Goal: Find specific page/section: Find specific page/section

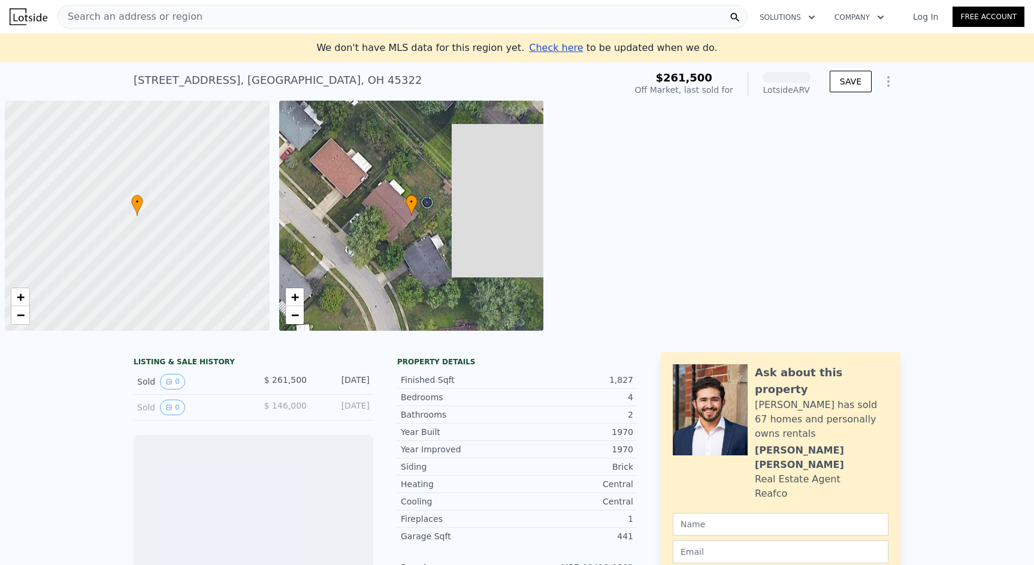
click at [162, 24] on div "Search an address or region" at bounding box center [130, 16] width 144 height 23
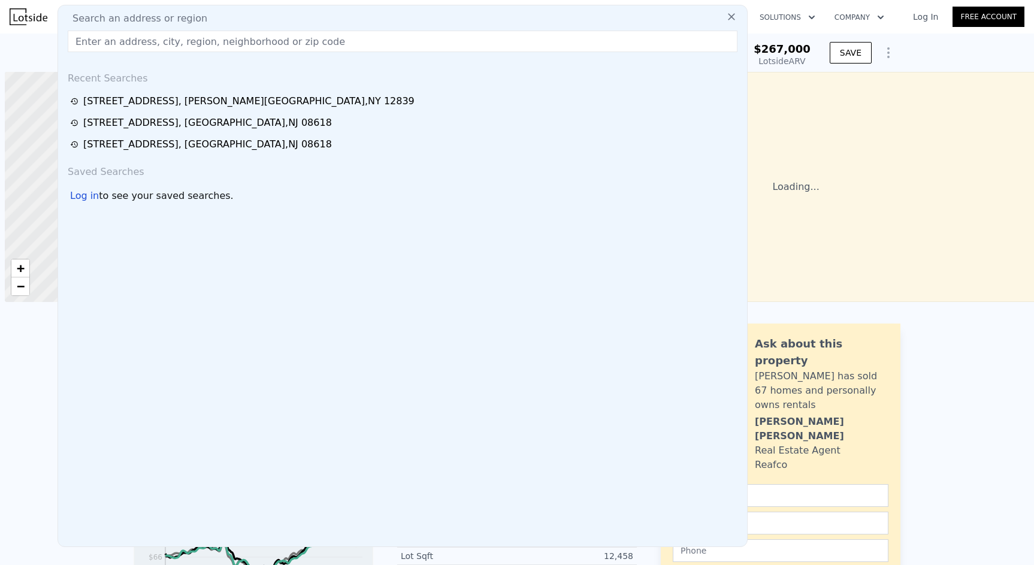
scroll to position [0, 5]
type input "[STREET_ADDRESS]"
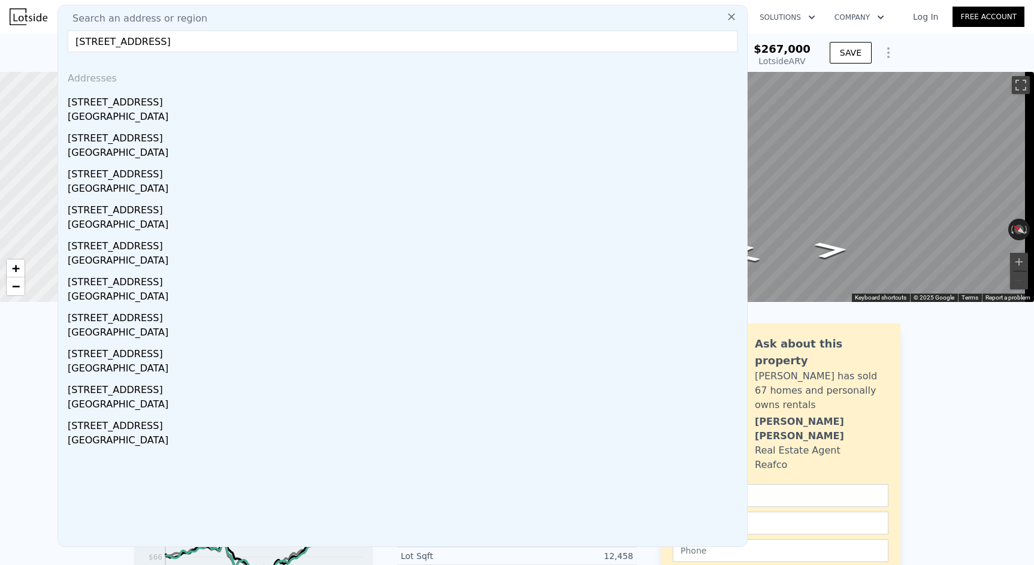
click at [180, 101] on div "7445 Cabot St" at bounding box center [405, 99] width 675 height 19
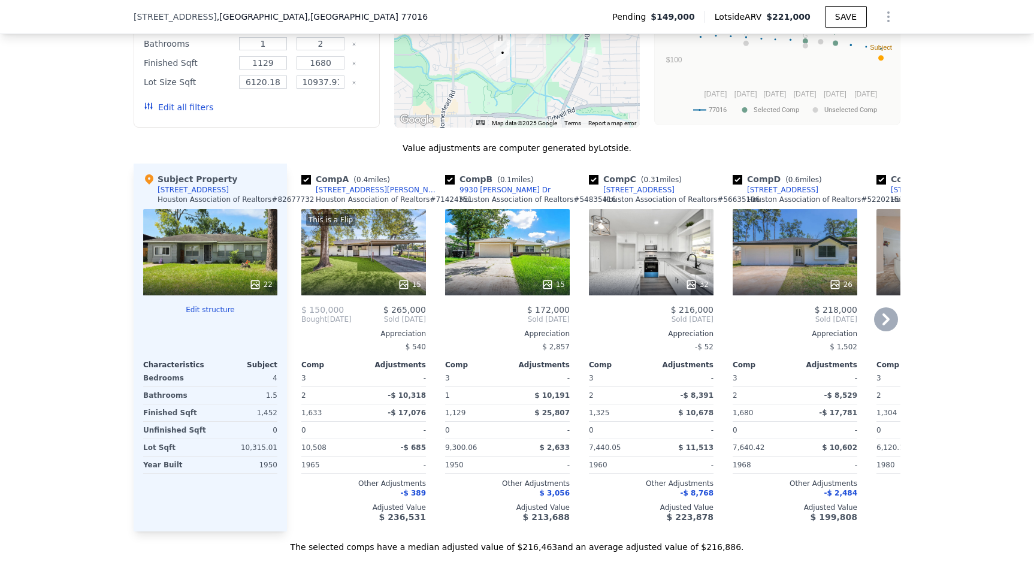
scroll to position [1134, 0]
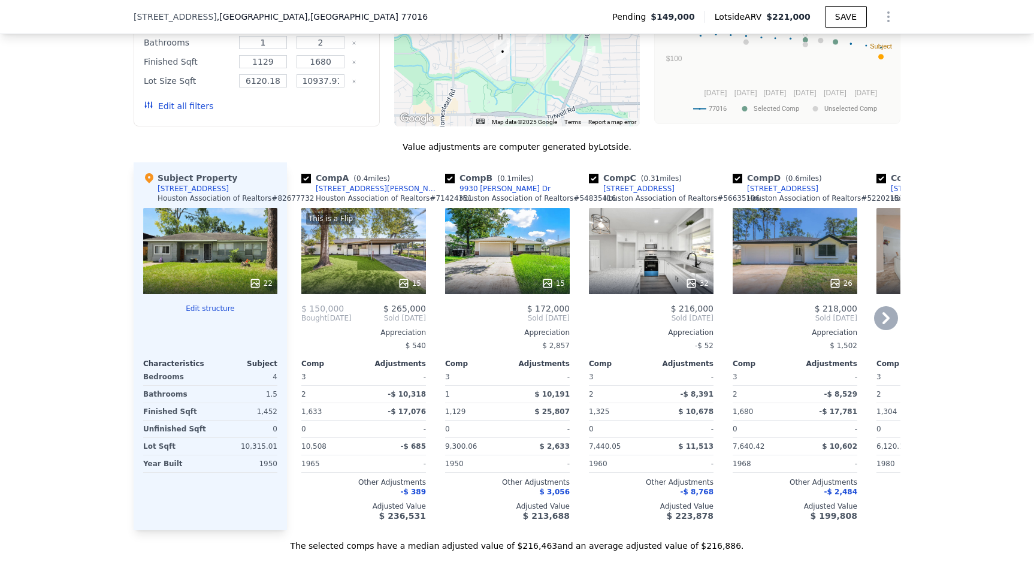
click at [350, 193] on div "[STREET_ADDRESS][PERSON_NAME]" at bounding box center [378, 189] width 125 height 10
click at [891, 323] on icon at bounding box center [886, 318] width 24 height 24
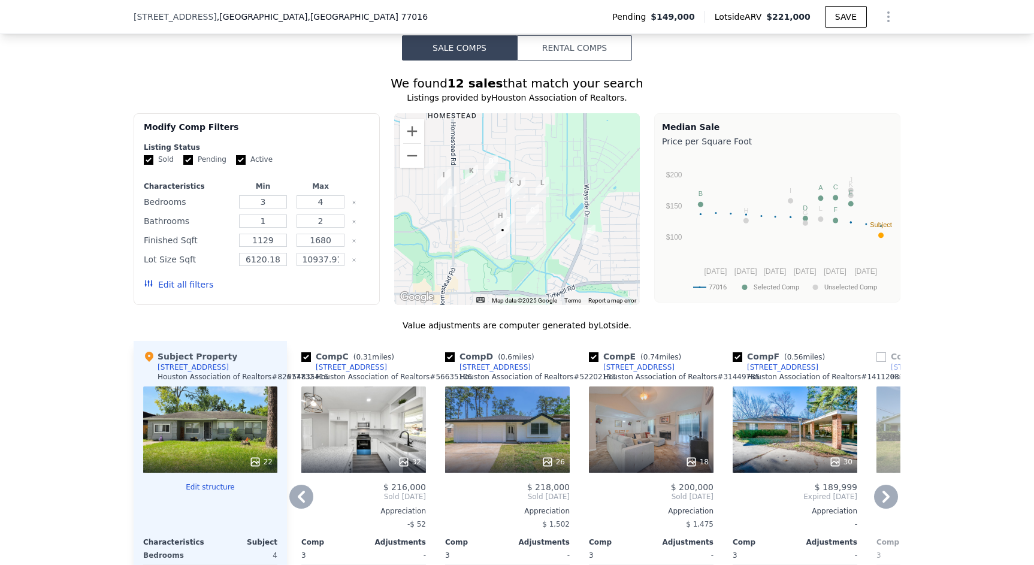
scroll to position [954, 0]
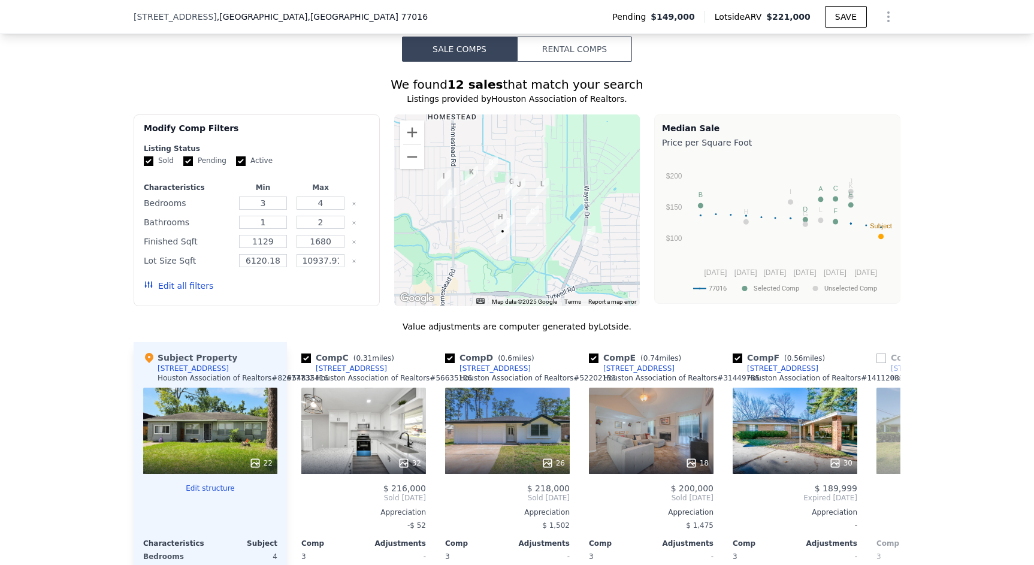
click at [544, 267] on div at bounding box center [517, 210] width 246 height 192
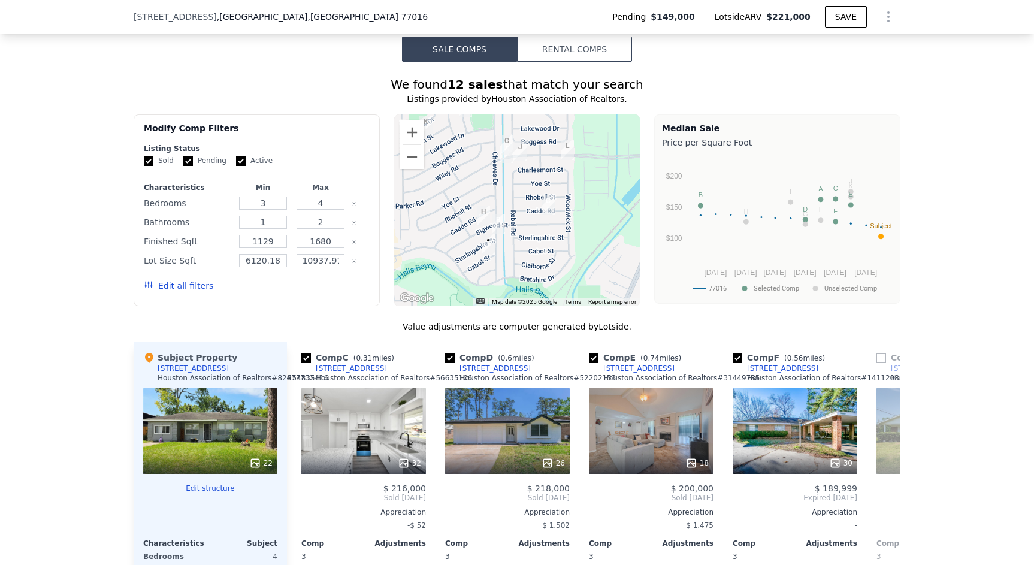
drag, startPoint x: 491, startPoint y: 239, endPoint x: 524, endPoint y: 262, distance: 39.9
click at [524, 262] on div at bounding box center [517, 210] width 246 height 192
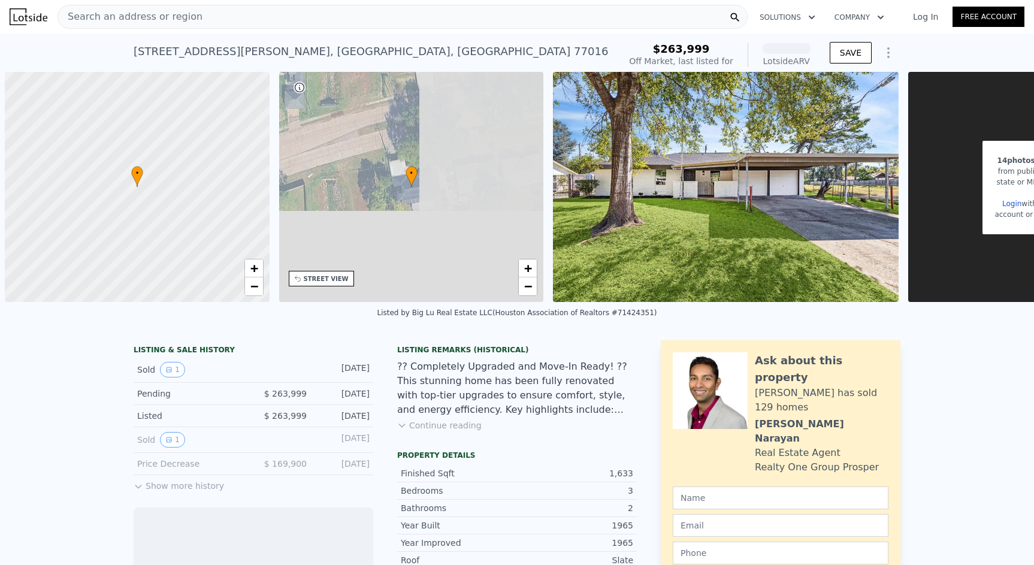
scroll to position [0, 5]
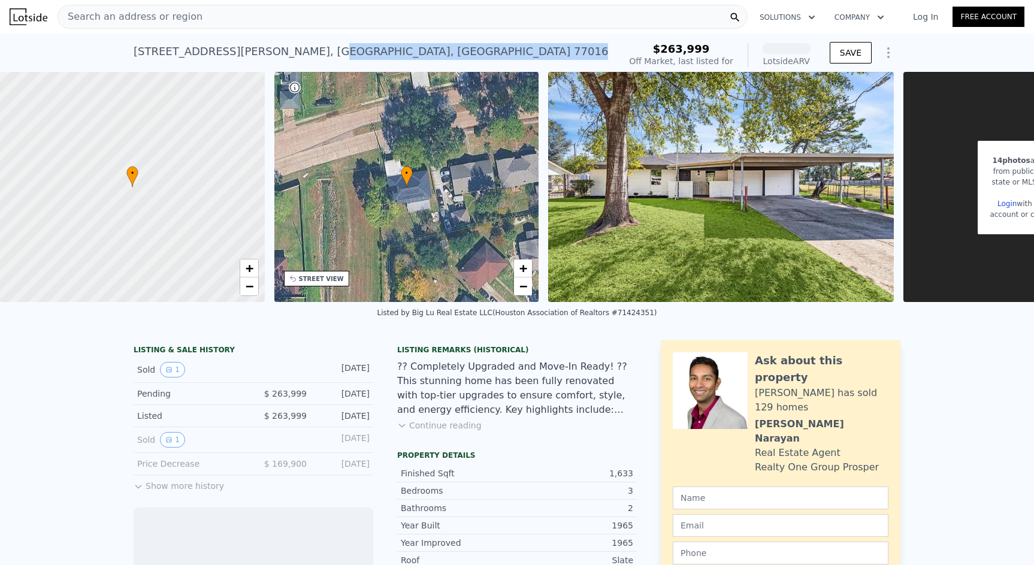
drag, startPoint x: 300, startPoint y: 52, endPoint x: 129, endPoint y: 49, distance: 170.8
click at [134, 49] on div "[STREET_ADDRESS][PERSON_NAME] No sales on record (~ARV )" at bounding box center [374, 55] width 481 height 34
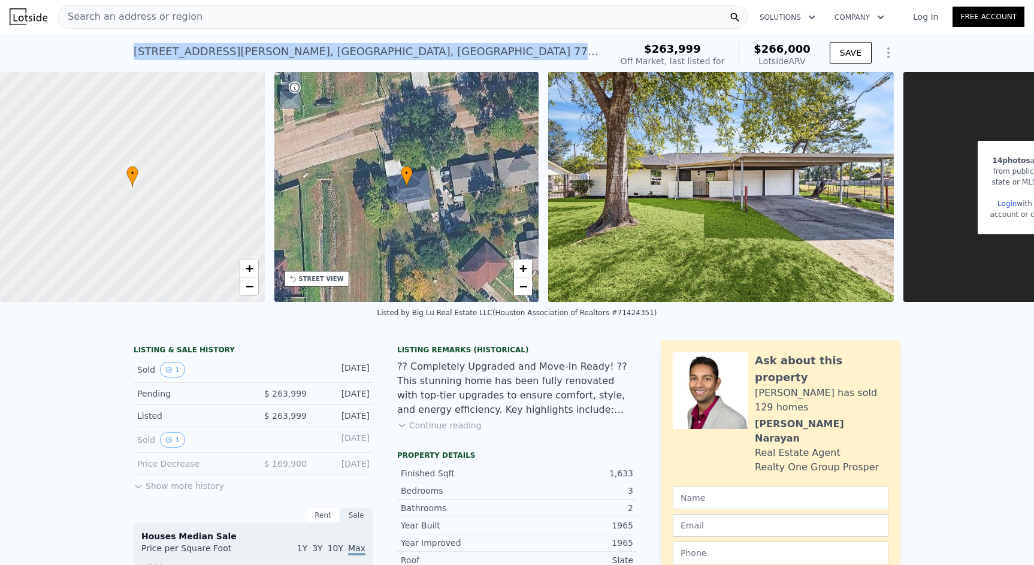
copy div "[STREET_ADDRESS][PERSON_NAME]"
